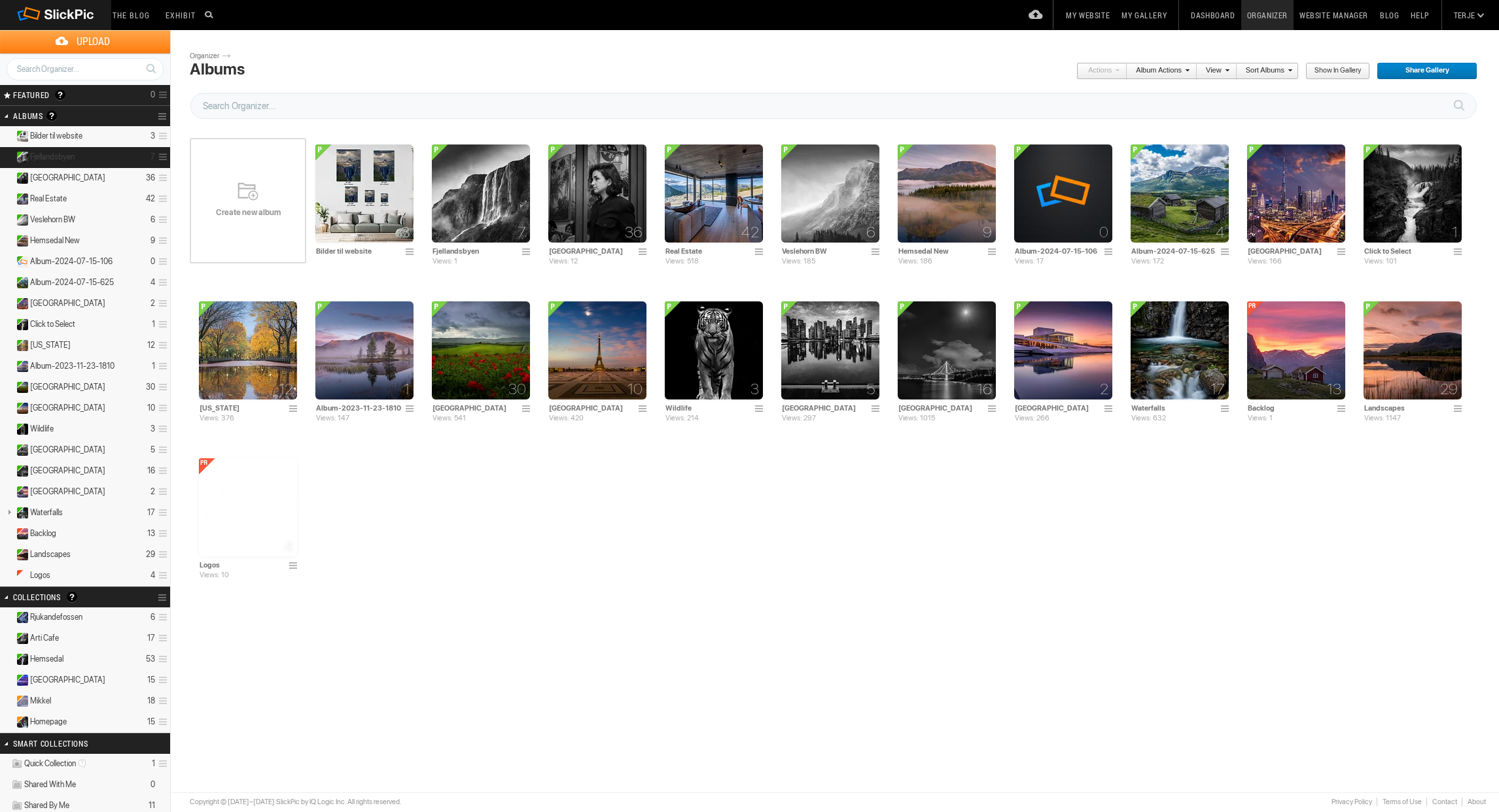
click at [57, 155] on span "Fjellandsbyen" at bounding box center [52, 157] width 44 height 10
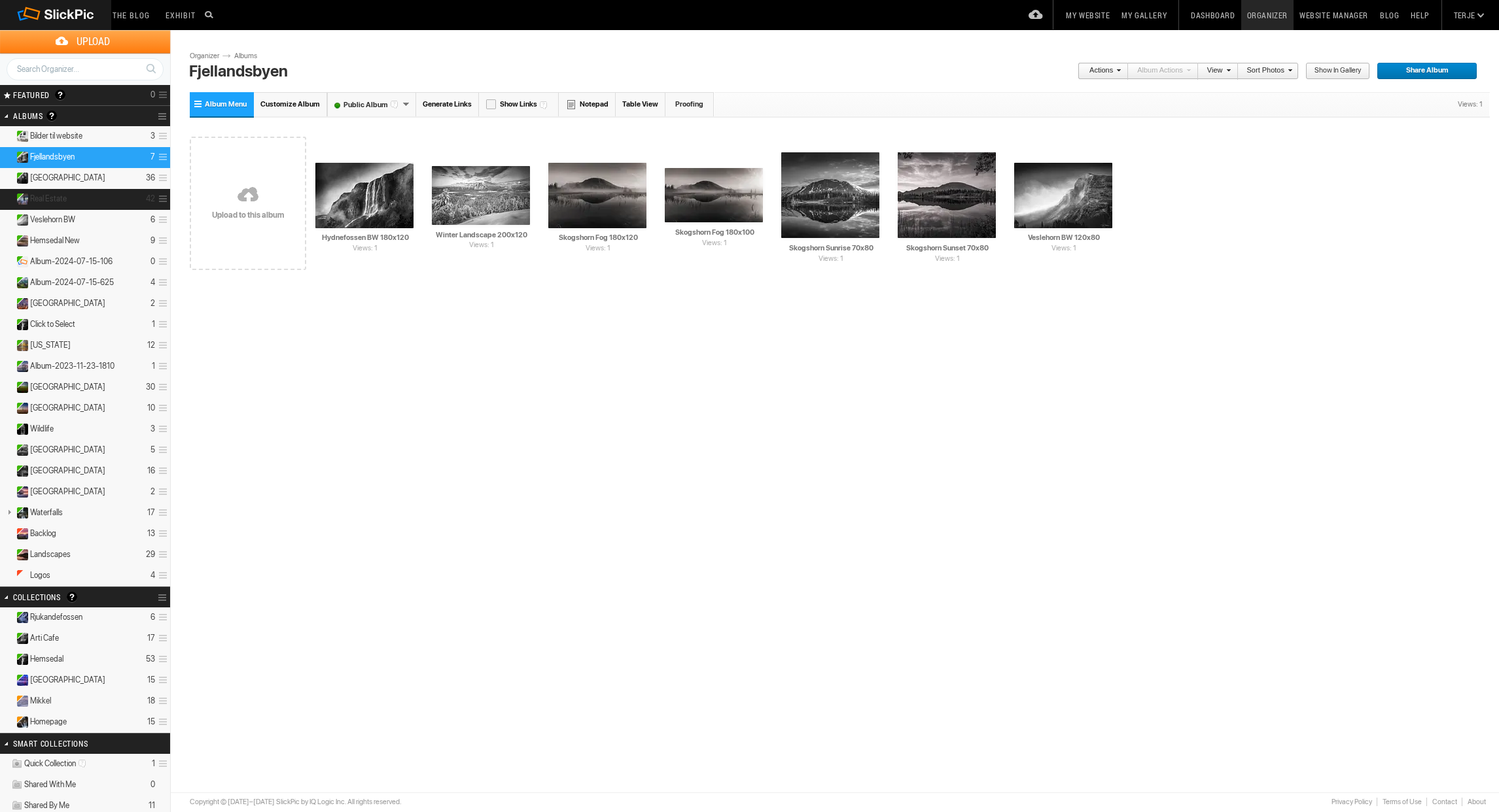
click at [42, 200] on span "Real Estate" at bounding box center [48, 198] width 37 height 10
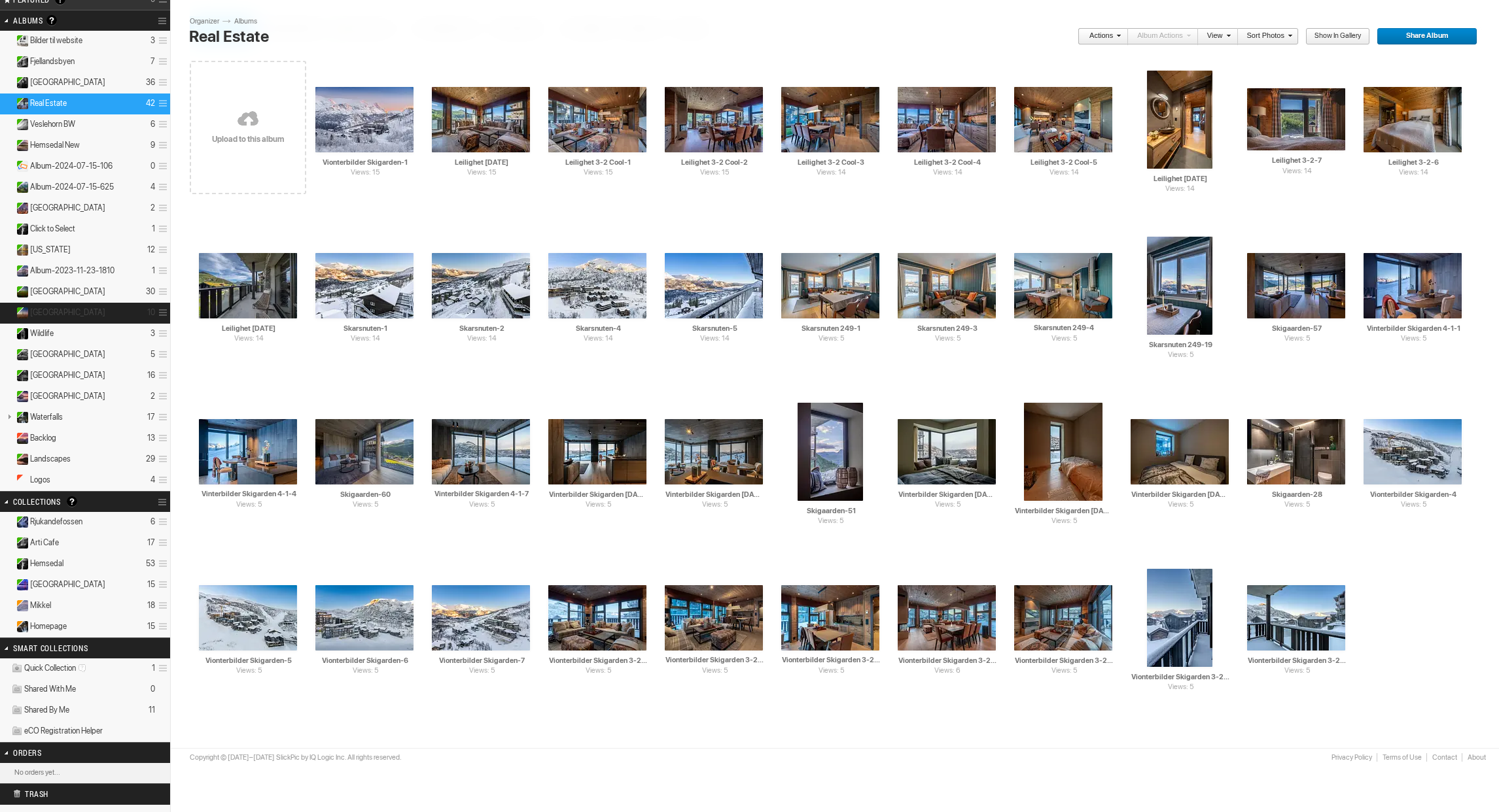
scroll to position [98, 0]
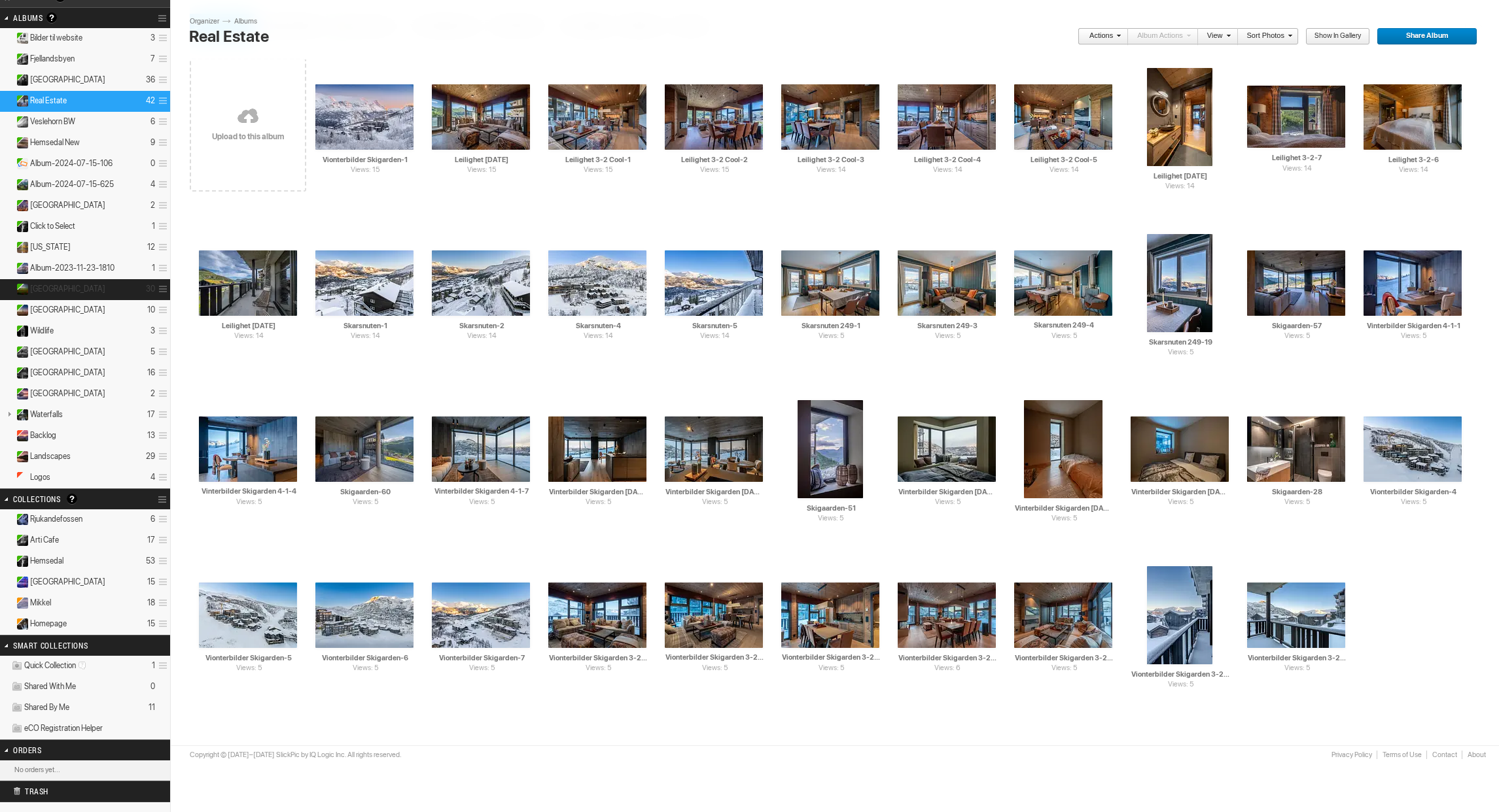
click at [39, 285] on span "[GEOGRAPHIC_DATA]" at bounding box center [67, 288] width 75 height 10
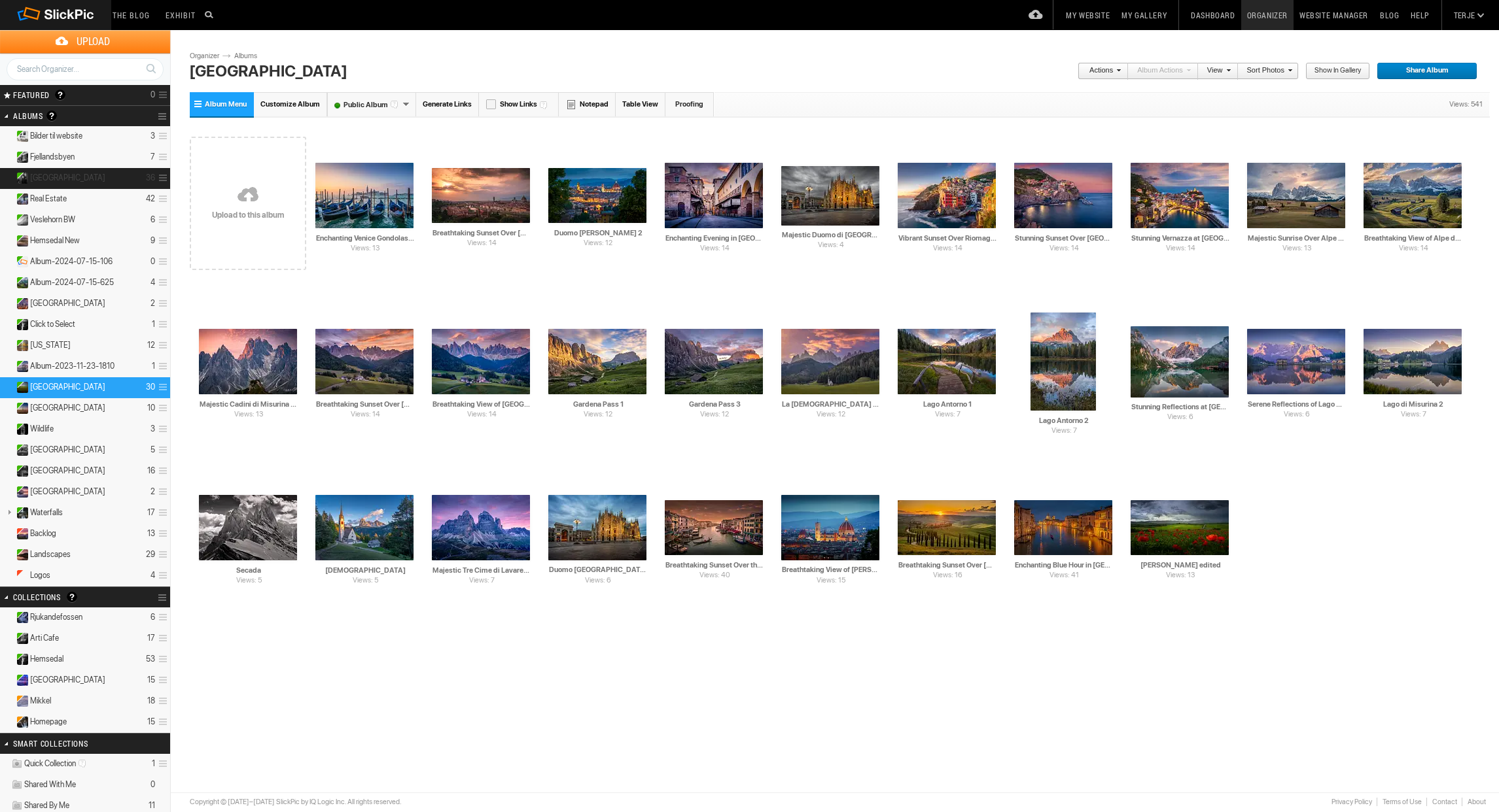
click at [44, 175] on span "[GEOGRAPHIC_DATA]" at bounding box center [67, 178] width 75 height 10
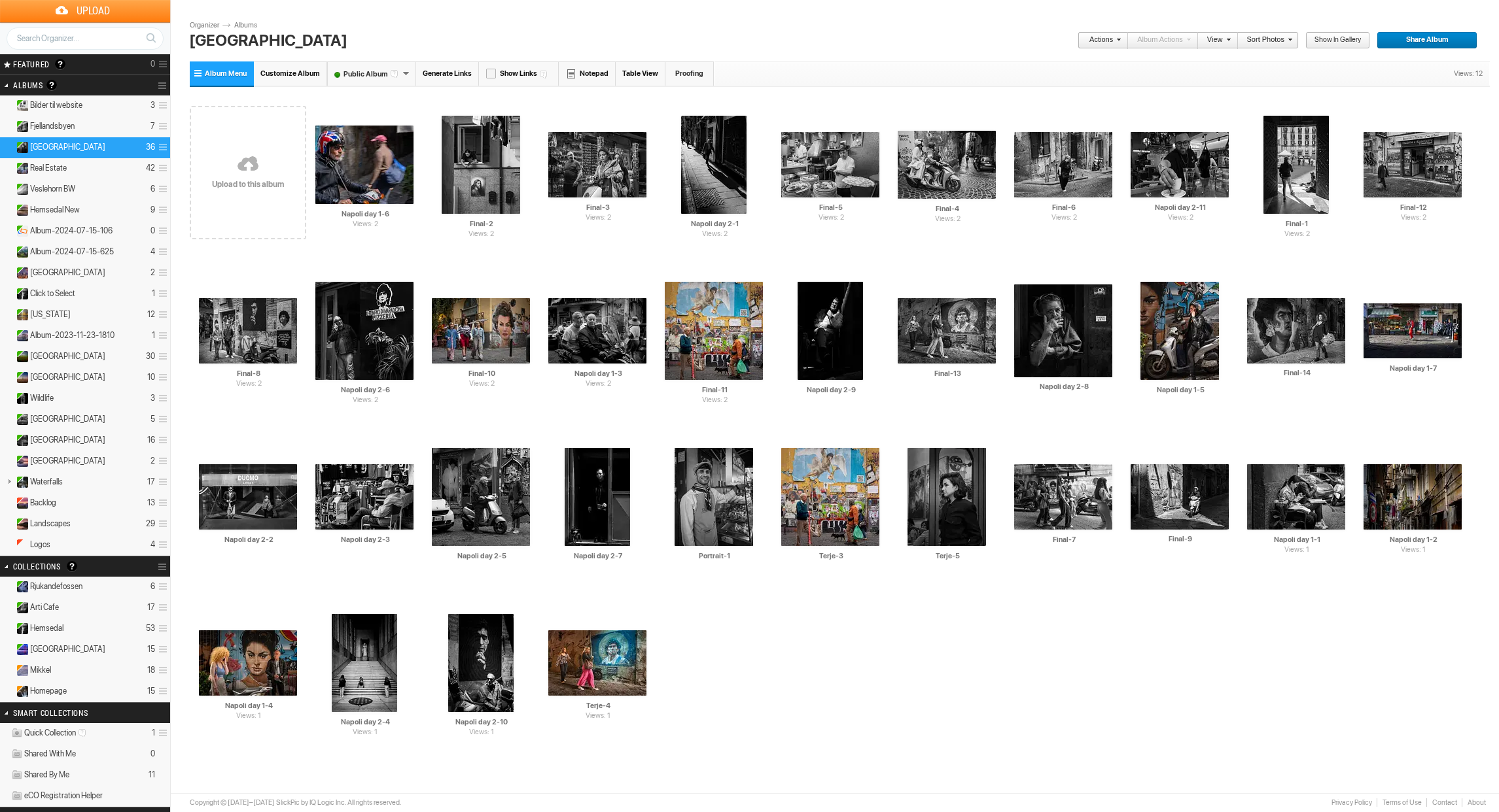
scroll to position [35, 0]
